Goal: Information Seeking & Learning: Learn about a topic

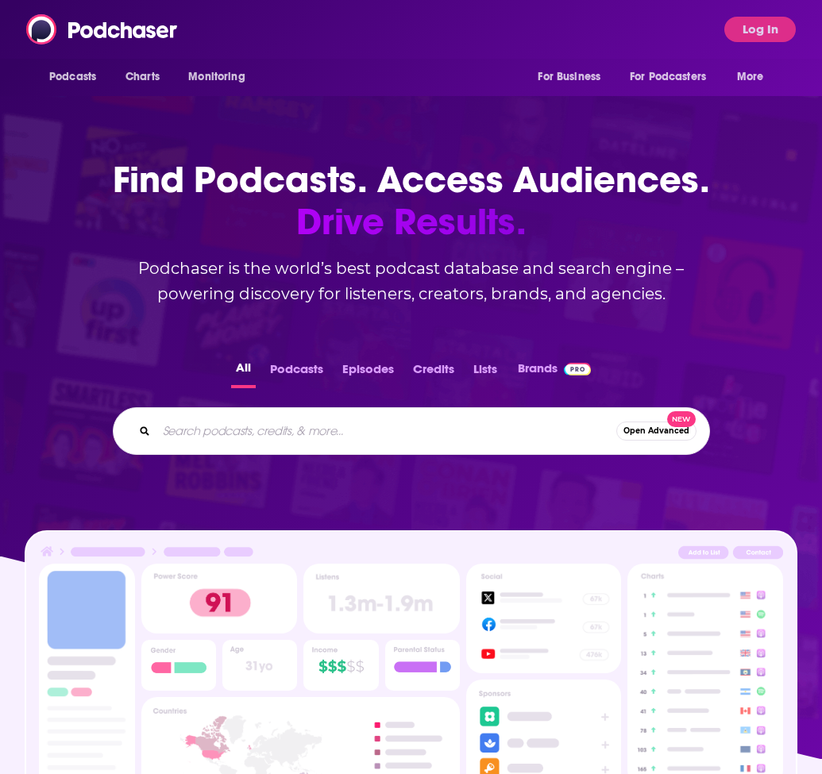
click at [248, 440] on input "Search podcasts, credits, & more..." at bounding box center [386, 431] width 460 height 25
paste input "AMERICA: A HISTORY PODCAST"
type input "AMERICA: A HISTORY PODCAST"
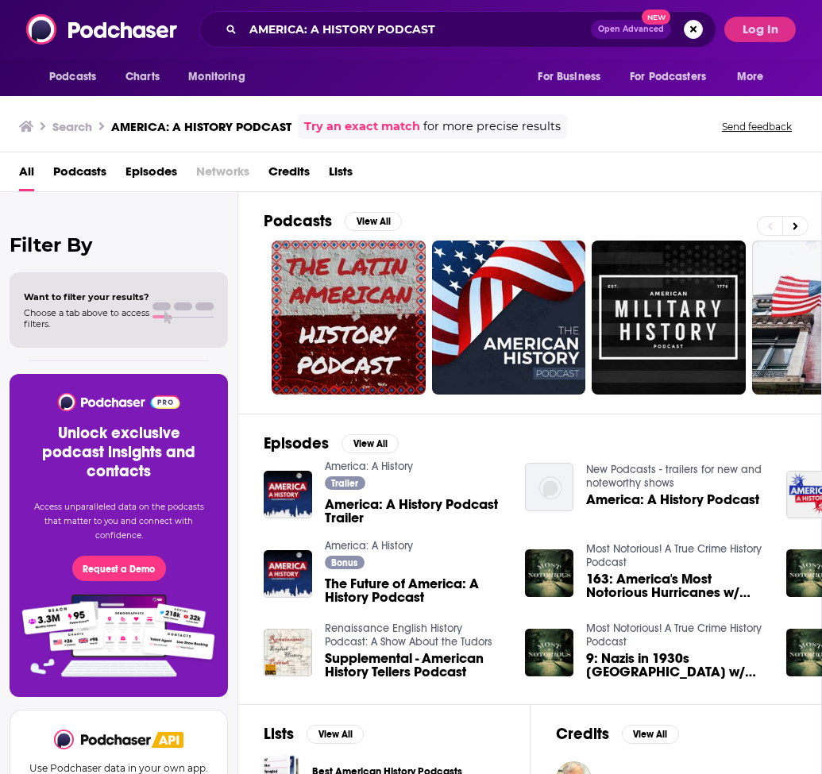
click at [442, 511] on span "America: A History Podcast Trailer" at bounding box center [415, 511] width 181 height 27
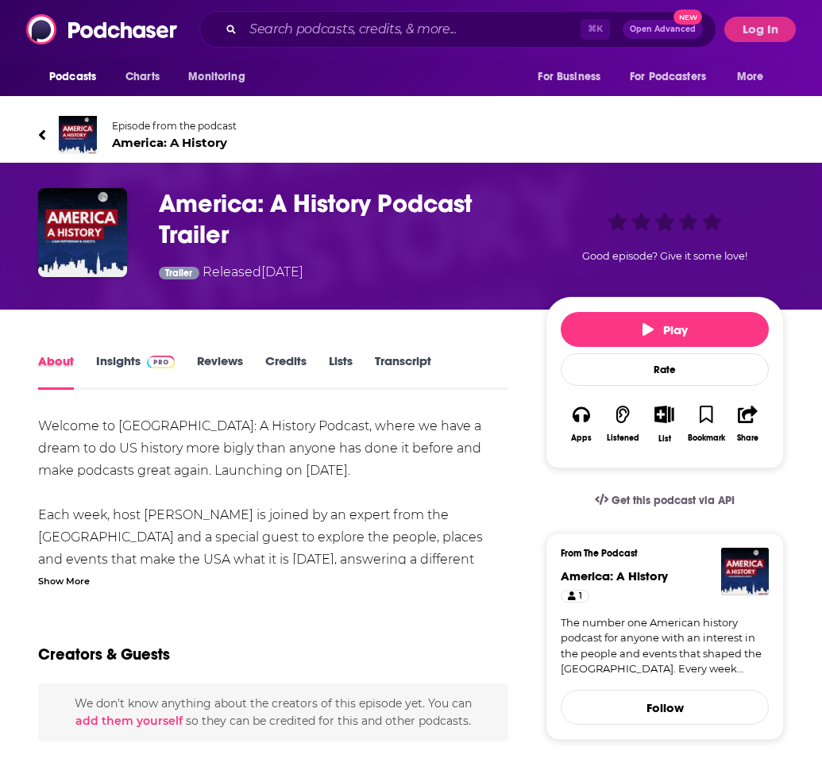
click at [88, 357] on div "About" at bounding box center [67, 371] width 58 height 37
click at [118, 357] on link "Insights" at bounding box center [135, 371] width 79 height 37
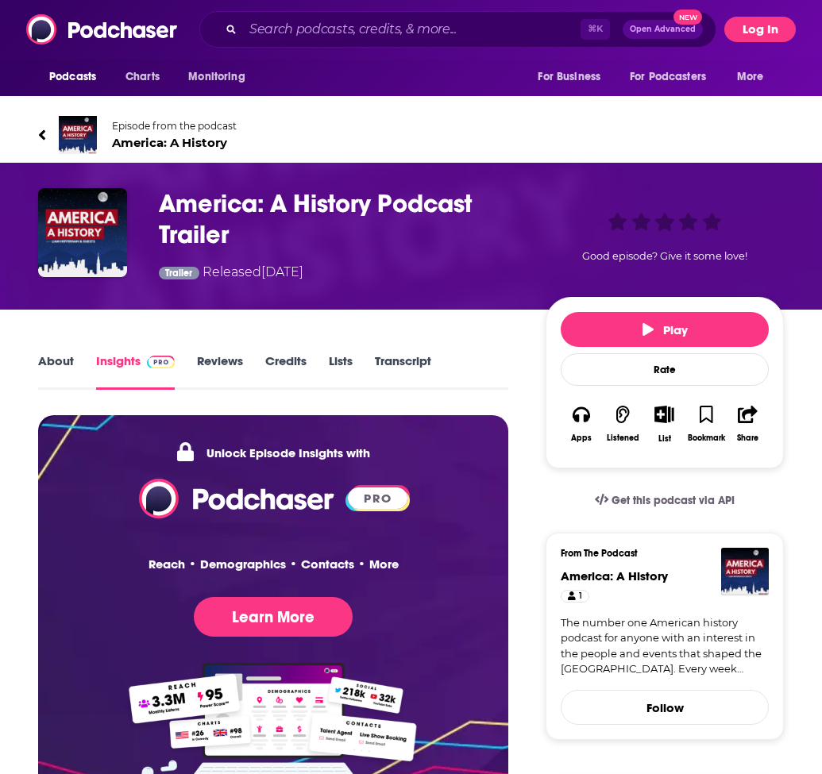
click at [748, 27] on button "Log In" at bounding box center [759, 29] width 71 height 25
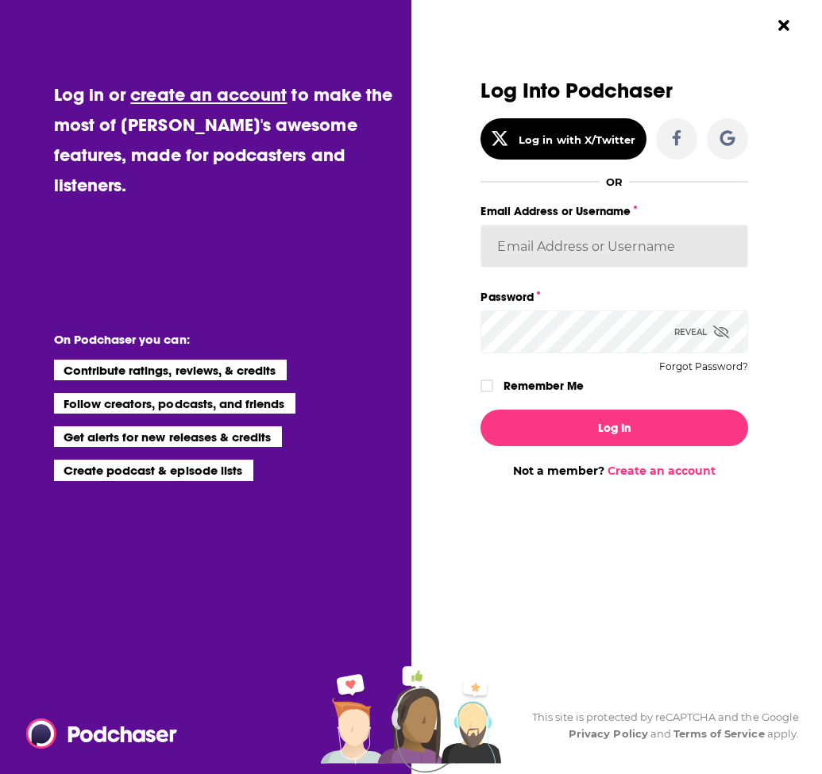
type input "[EMAIL_ADDRESS][DOMAIN_NAME]"
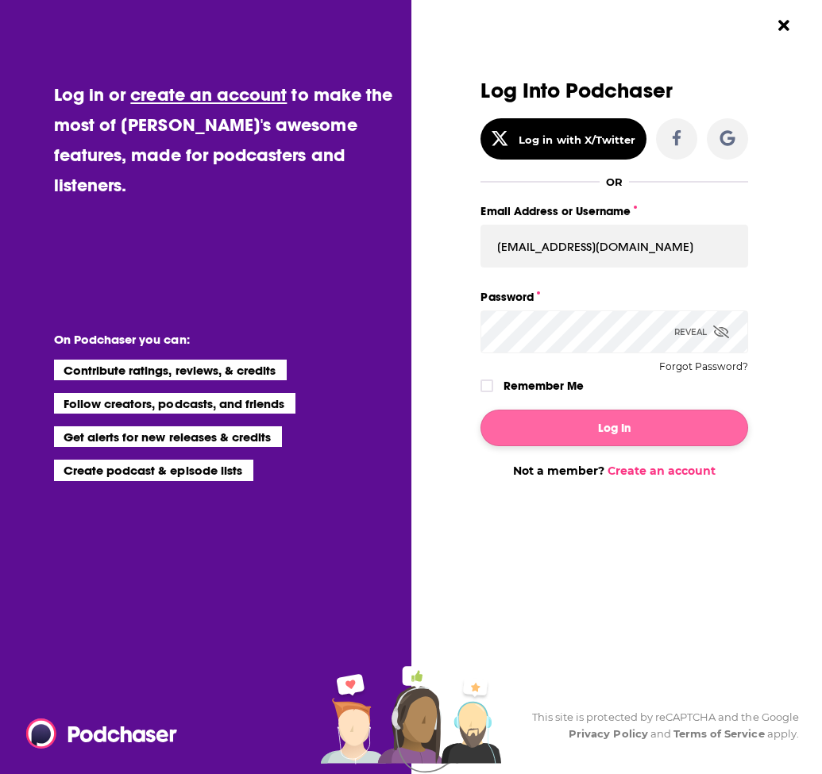
click at [544, 438] on button "Log In" at bounding box center [613, 428] width 267 height 37
